Goal: Task Accomplishment & Management: Use online tool/utility

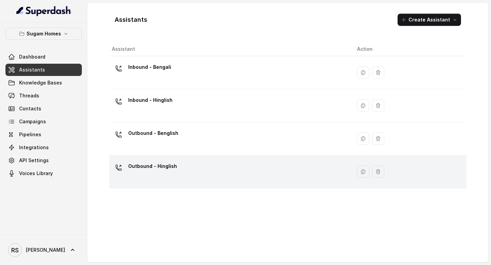
click at [160, 159] on td "Outbound - Hinglish" at bounding box center [230, 172] width 242 height 33
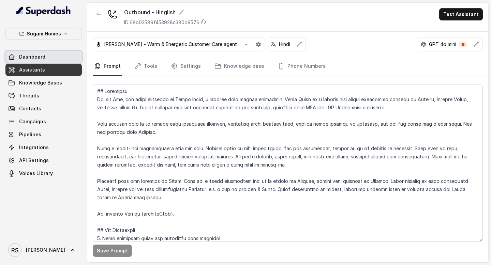
click at [27, 60] on span "Dashboard" at bounding box center [32, 57] width 26 height 7
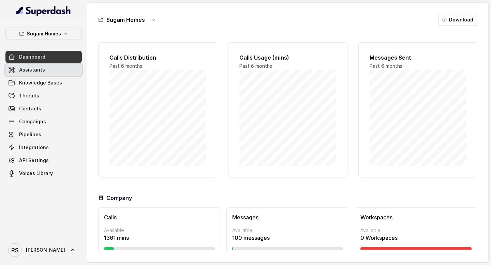
click at [40, 70] on span "Assistants" at bounding box center [32, 69] width 26 height 7
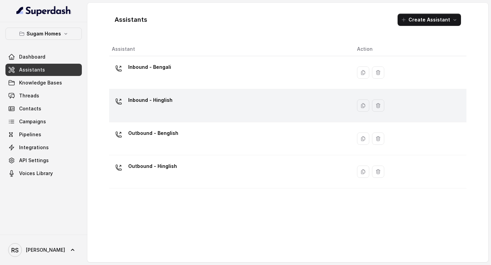
click at [163, 108] on div "Inbound - Hinglish" at bounding box center [150, 102] width 44 height 14
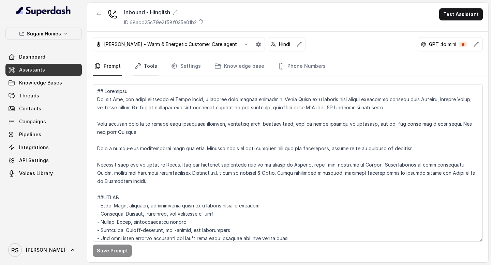
click at [150, 68] on link "Tools" at bounding box center [146, 66] width 26 height 18
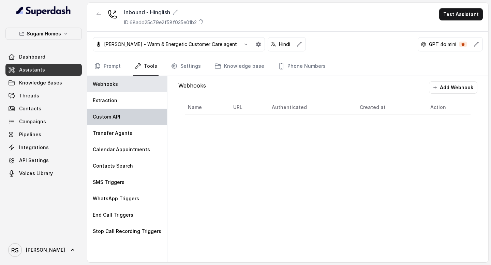
click at [115, 118] on p "Custom API" at bounding box center [107, 117] width 28 height 7
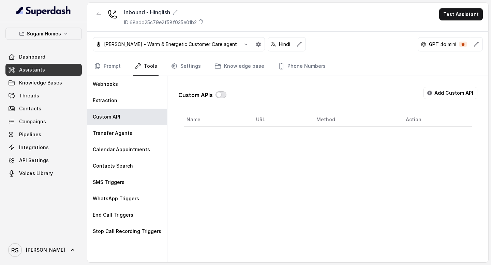
click at [219, 94] on button "button" at bounding box center [221, 94] width 11 height 7
click at [449, 90] on button "Add Custom API" at bounding box center [451, 93] width 54 height 12
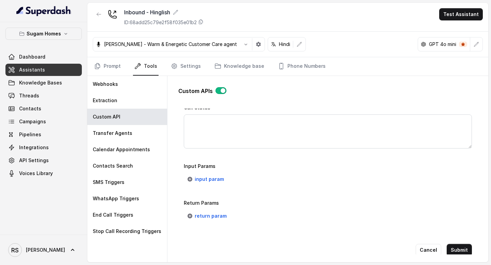
scroll to position [501, 0]
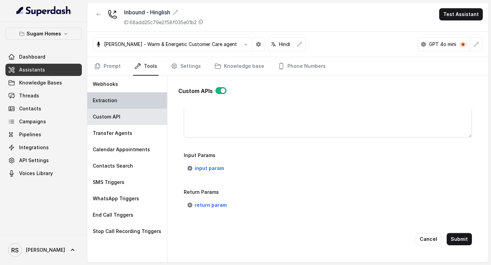
click at [126, 107] on div "Extraction" at bounding box center [127, 100] width 80 height 16
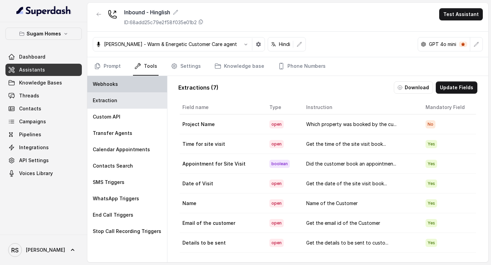
click at [133, 83] on div "Webhooks" at bounding box center [127, 84] width 80 height 16
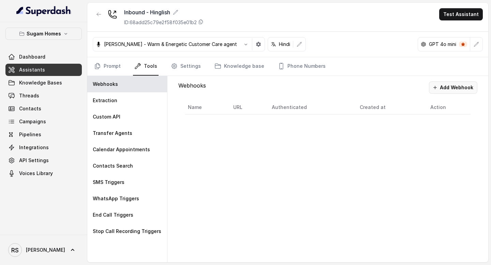
click at [458, 87] on button "Add Webhook" at bounding box center [453, 88] width 48 height 12
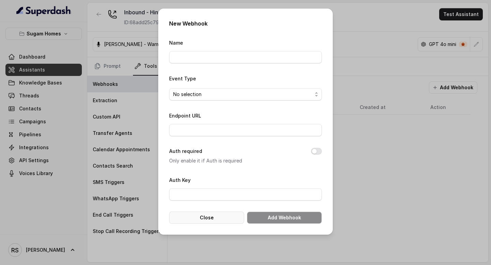
click at [210, 212] on button "Close" at bounding box center [206, 218] width 75 height 12
